Goal: Transaction & Acquisition: Book appointment/travel/reservation

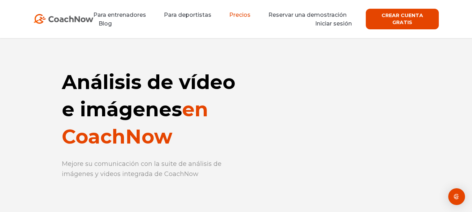
click at [229, 17] on font "Precios" at bounding box center [239, 15] width 21 height 7
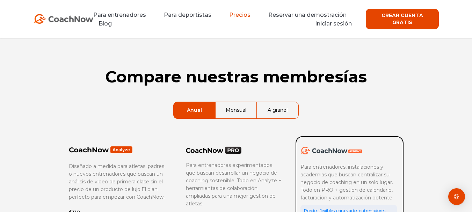
click at [233, 109] on font "Mensual" at bounding box center [236, 110] width 21 height 6
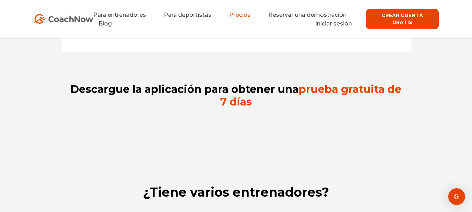
scroll to position [979, 0]
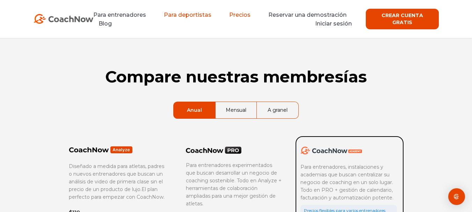
click at [189, 14] on font "Para deportistas" at bounding box center [188, 15] width 48 height 7
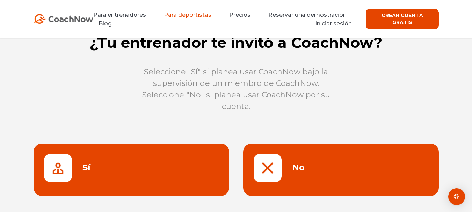
scroll to position [26, 0]
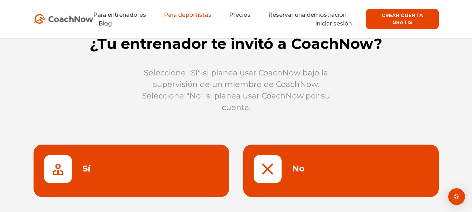
click at [339, 156] on link at bounding box center [341, 171] width 196 height 52
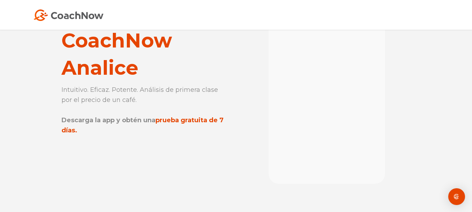
scroll to position [62, 0]
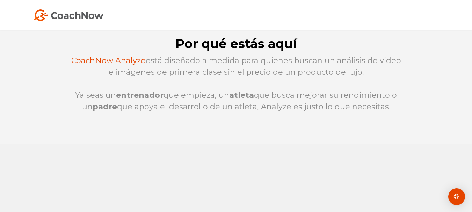
scroll to position [0, 0]
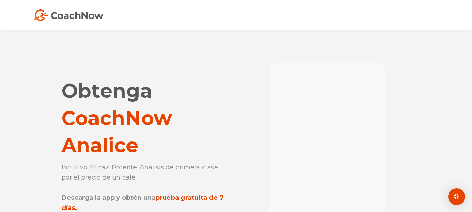
click at [67, 13] on img at bounding box center [69, 15] width 70 height 12
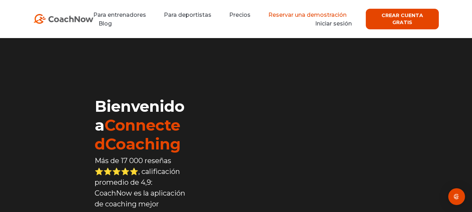
click at [268, 16] on font "Reservar una demostración" at bounding box center [307, 15] width 78 height 7
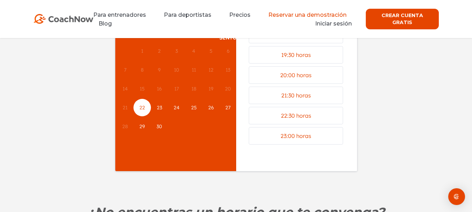
scroll to position [107, 0]
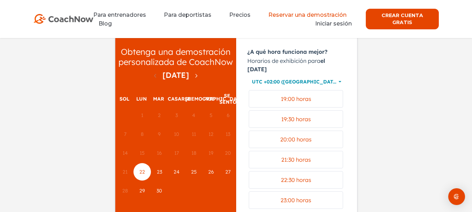
click at [158, 169] on font "23" at bounding box center [159, 172] width 5 height 6
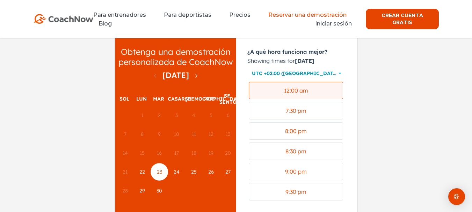
click at [309, 95] on div "12:00 am" at bounding box center [296, 91] width 88 height 8
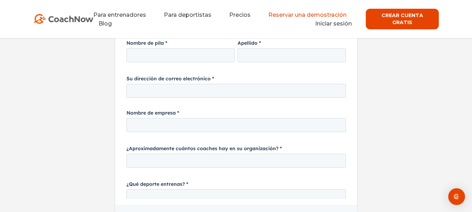
scroll to position [0, 0]
